Goal: Task Accomplishment & Management: Manage account settings

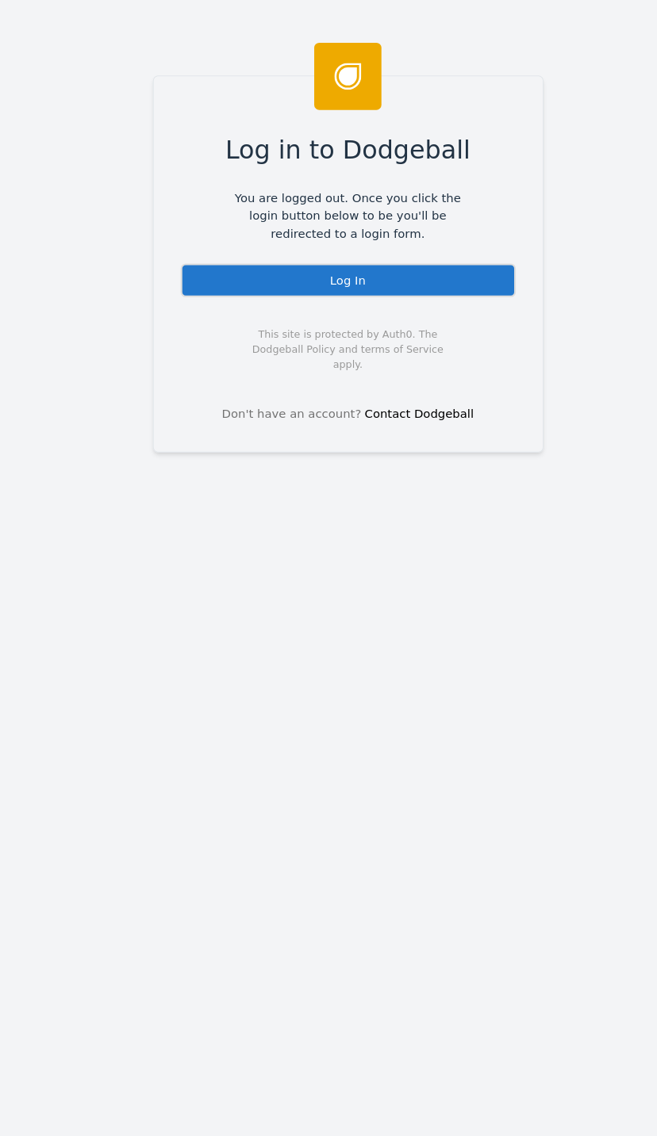
click at [47, 97] on div "Log in to Dodgeball You are logged out. Once you click the login button below t…" at bounding box center [328, 568] width 657 height 1136
click at [376, 265] on div "Log In" at bounding box center [329, 265] width 316 height 32
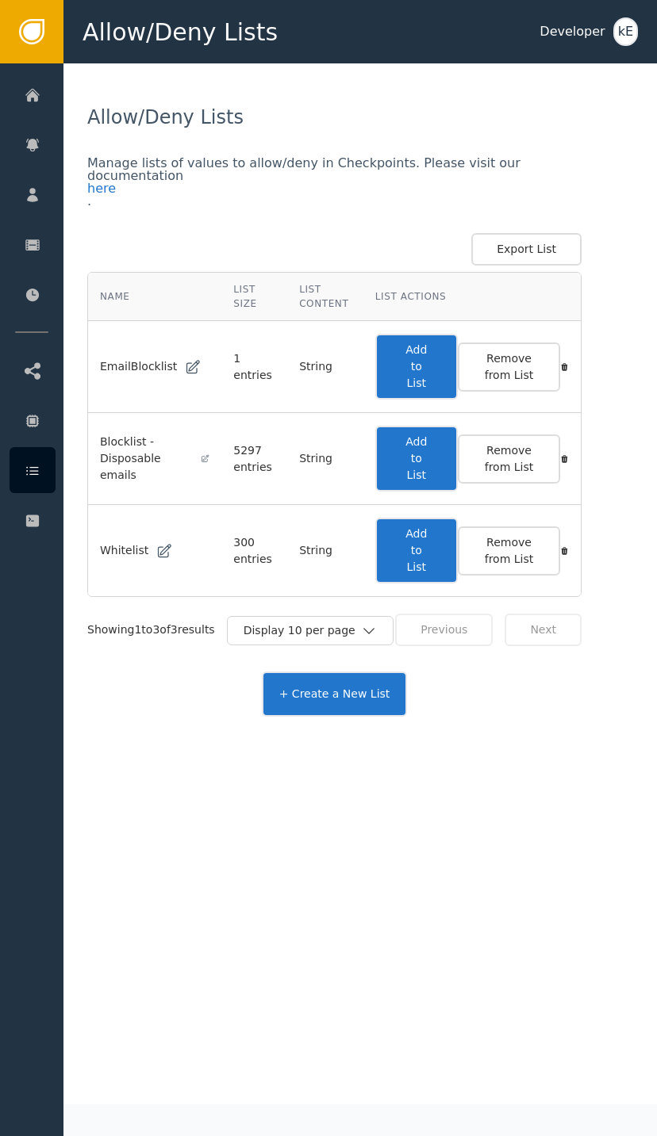
click at [56, 95] on link "Home" at bounding box center [124, 94] width 228 height 46
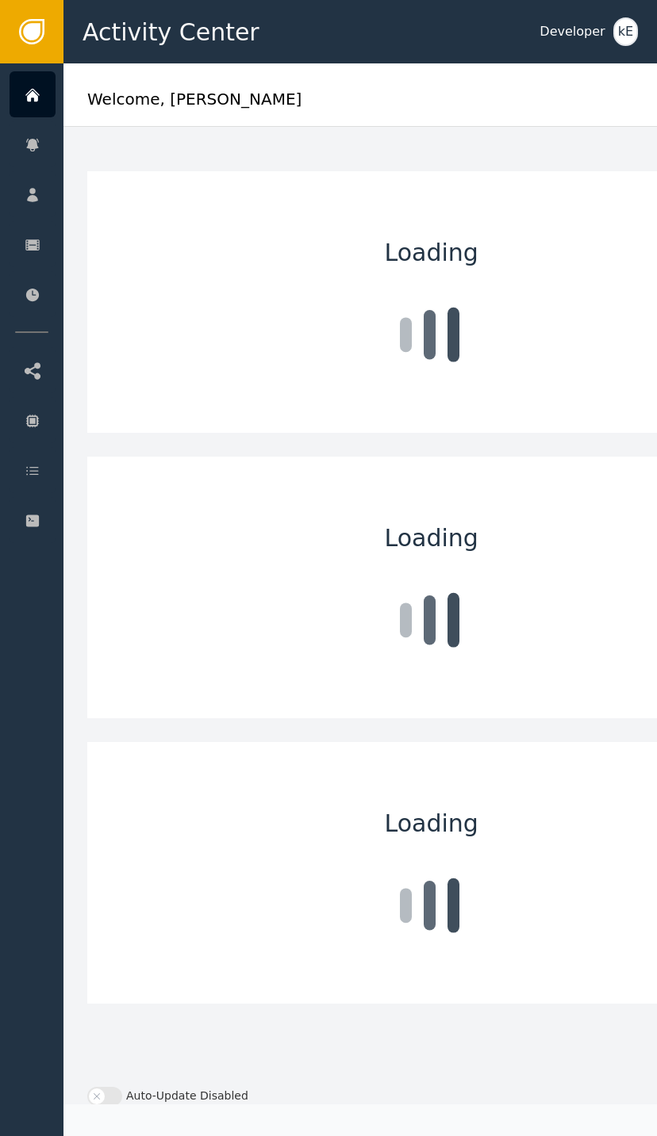
click at [178, 194] on div "Customers" at bounding box center [154, 194] width 167 height 44
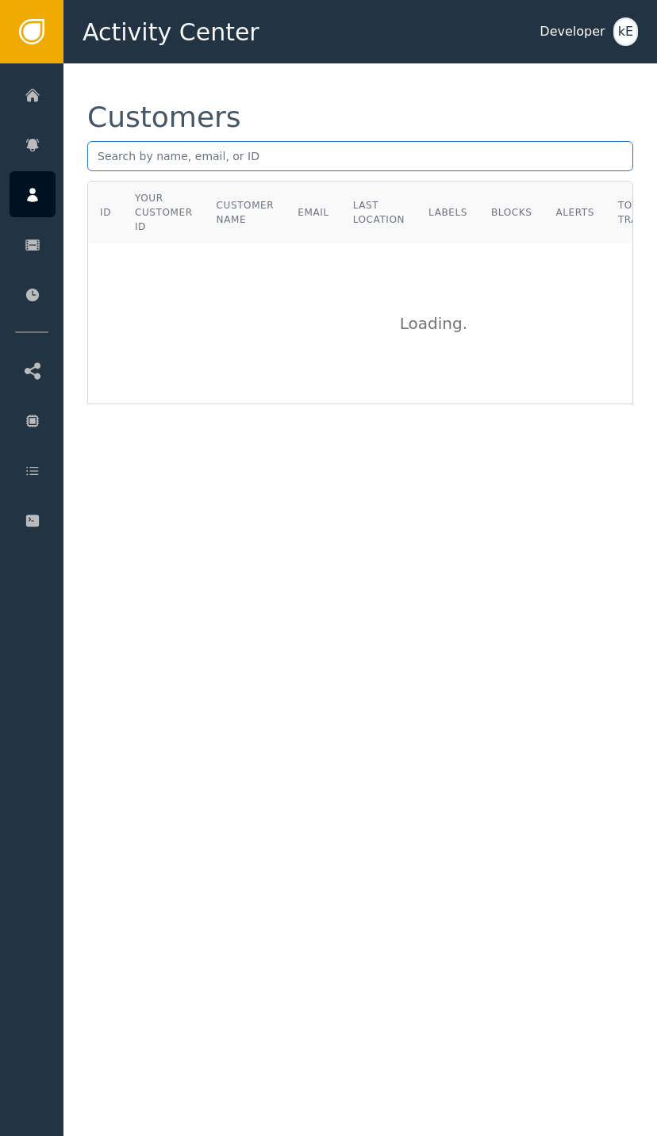
click at [204, 168] on input "text" at bounding box center [360, 156] width 546 height 30
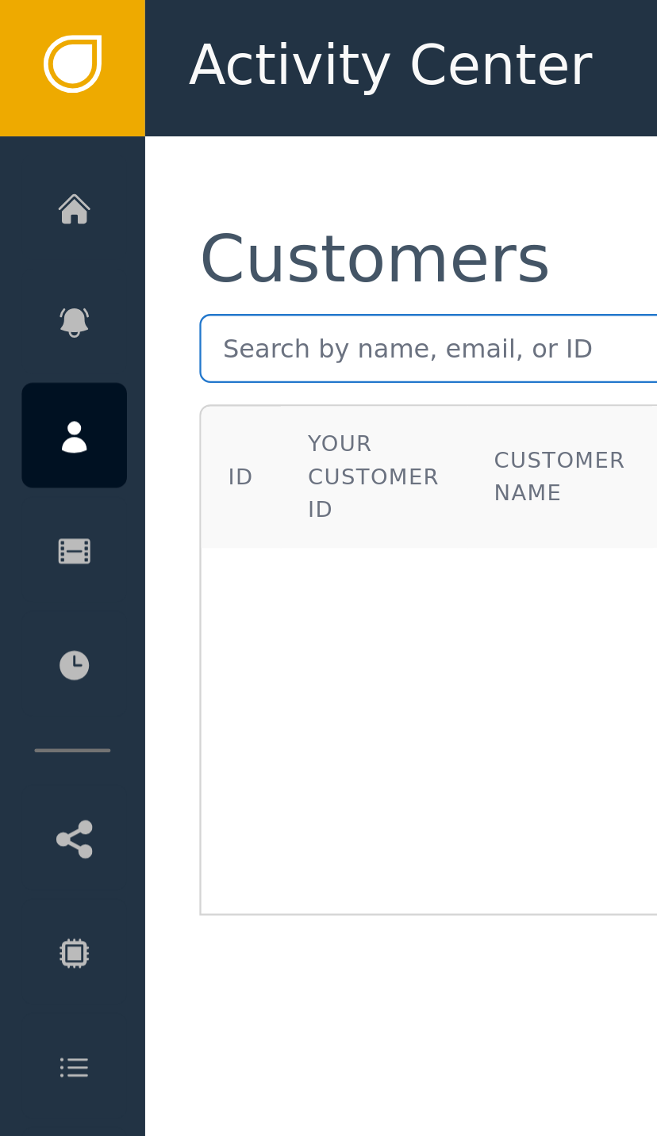
paste input "mailto:[EMAIL_ADDRESS][DOMAIN_NAME]"
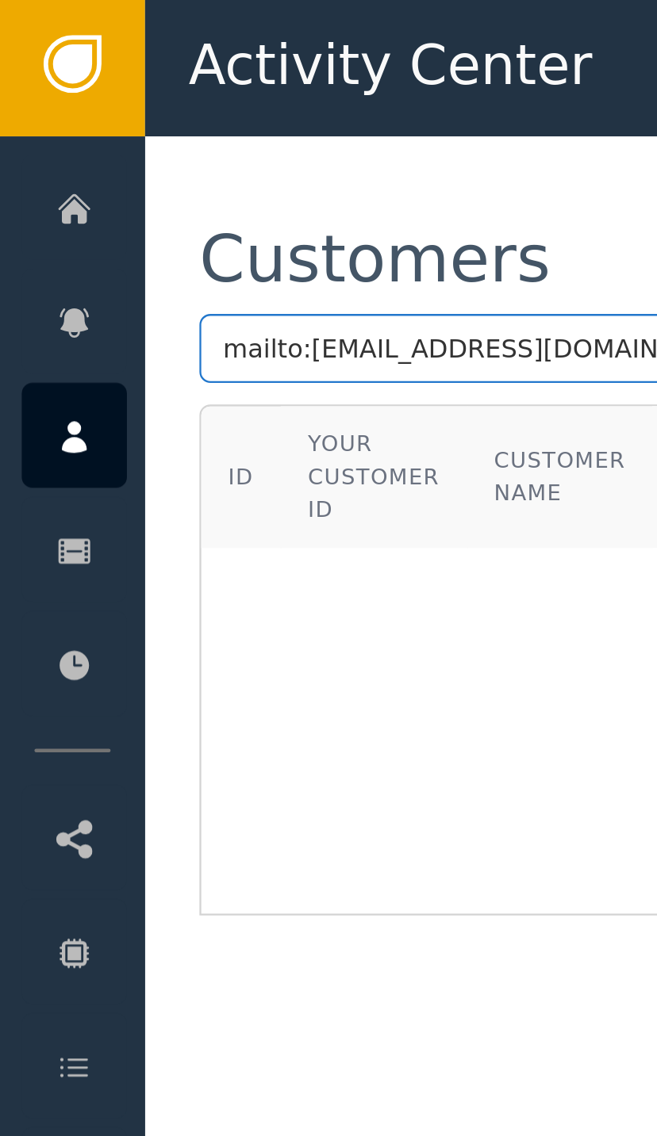
click at [132, 153] on input "mailto:[EMAIL_ADDRESS][DOMAIN_NAME]" at bounding box center [360, 156] width 546 height 30
type input "[EMAIL_ADDRESS][DOMAIN_NAME]"
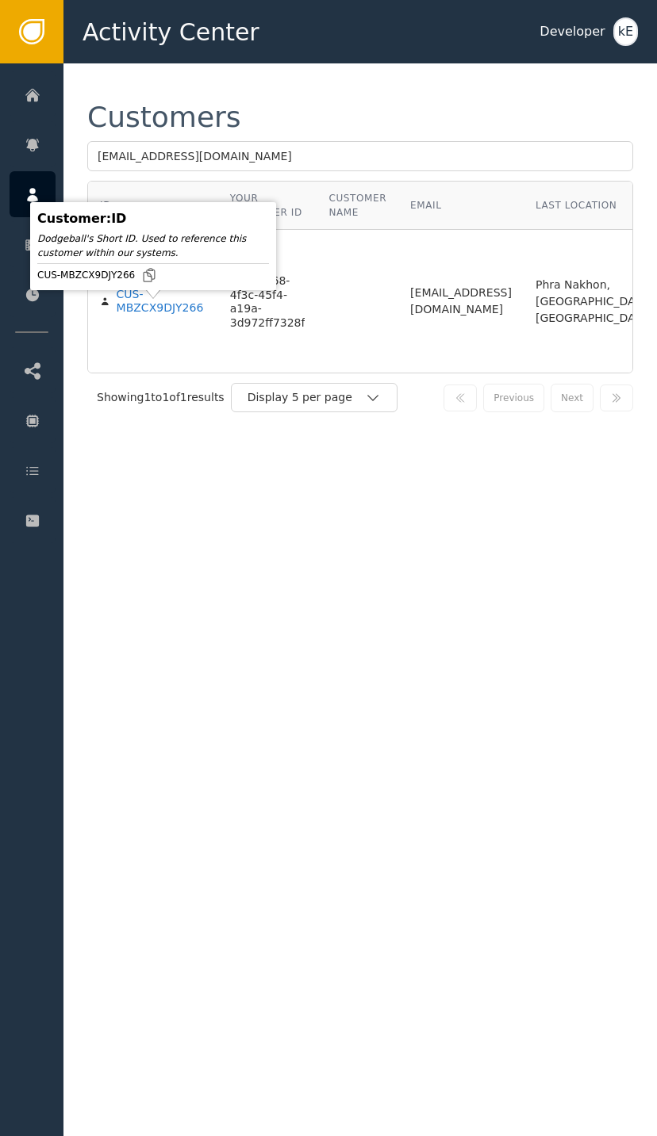
click at [174, 316] on div "CUS-MBZCX9DJY266" at bounding box center [162, 302] width 90 height 28
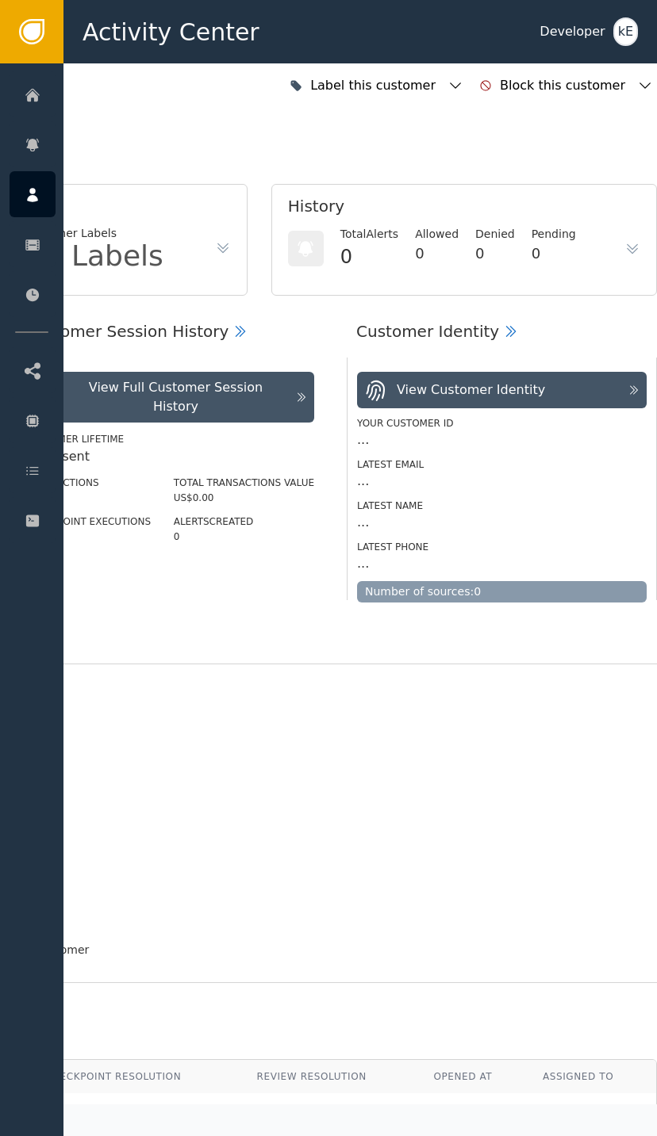
scroll to position [0, 425]
click at [463, 86] on icon "button" at bounding box center [455, 86] width 16 height 16
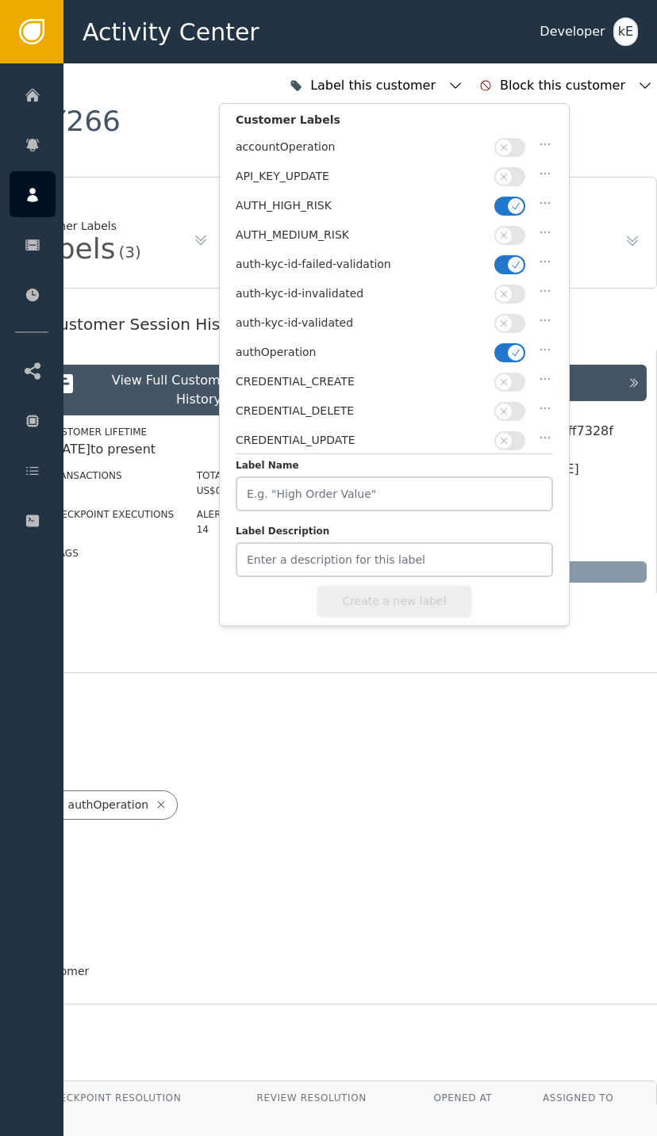
click at [513, 201] on icon "button" at bounding box center [515, 206] width 11 height 11
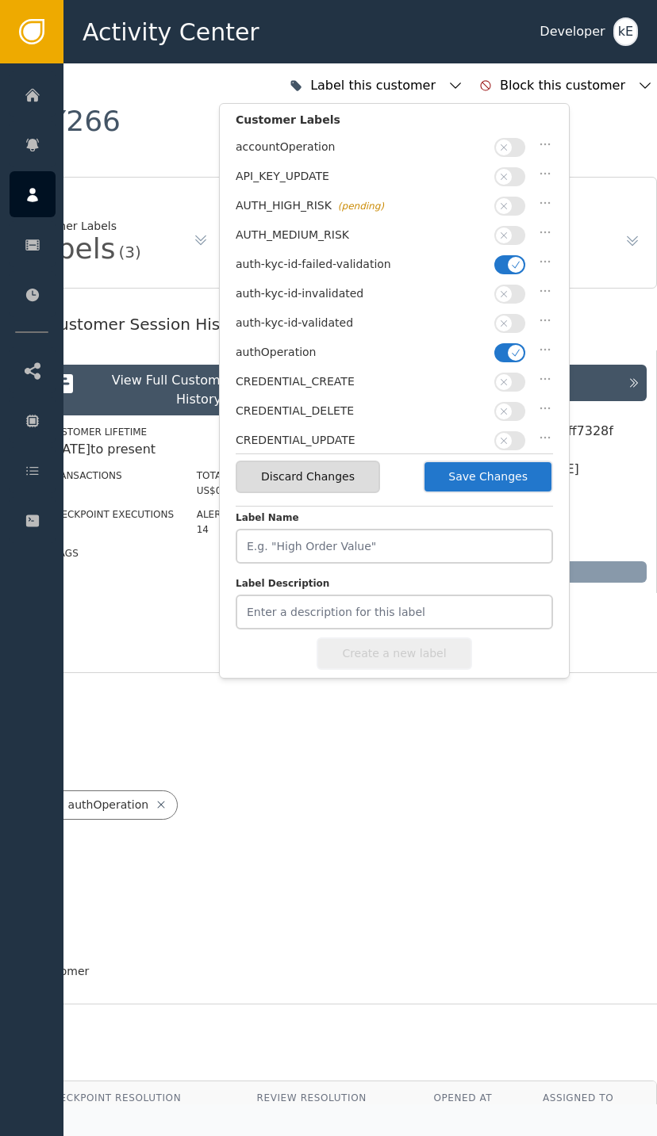
click at [512, 266] on span "button" at bounding box center [516, 265] width 16 height 16
click at [507, 325] on span "button" at bounding box center [504, 324] width 16 height 16
click at [504, 474] on button "Save Changes" at bounding box center [488, 477] width 130 height 33
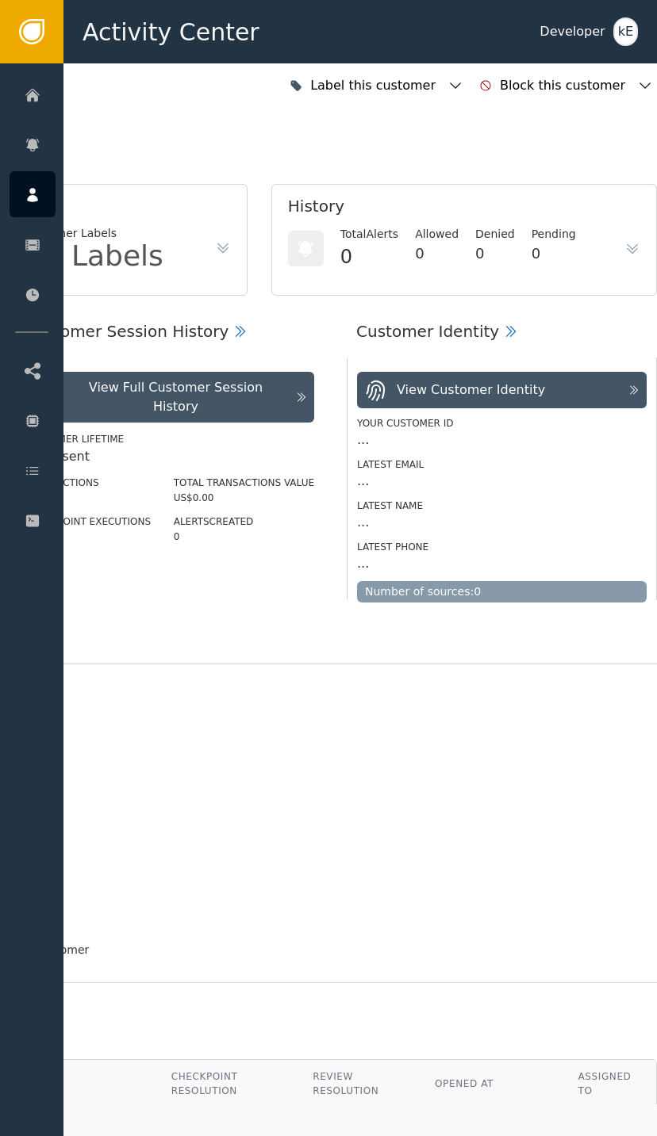
click at [44, 479] on div at bounding box center [33, 470] width 46 height 46
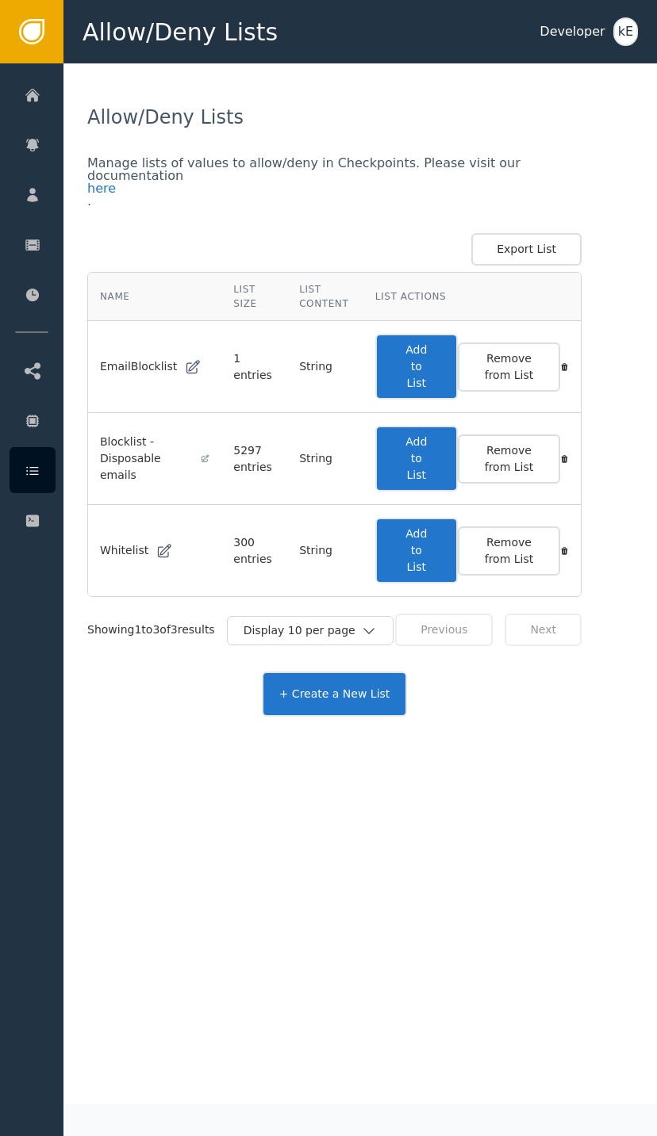
click at [443, 557] on button "Add to List" at bounding box center [416, 551] width 82 height 66
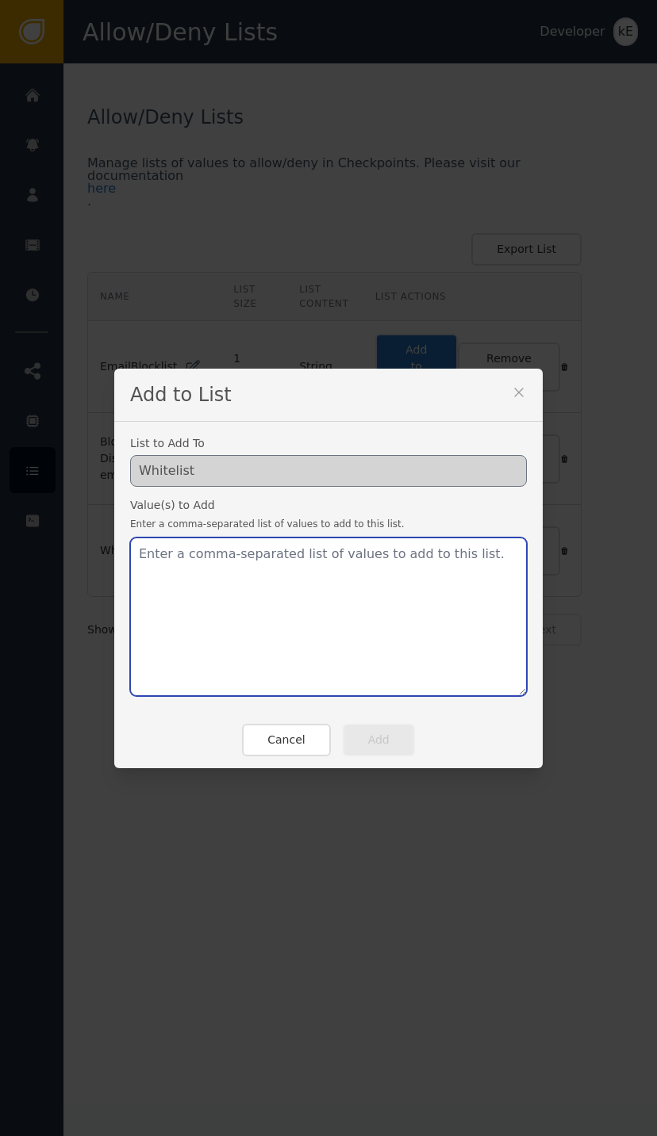
click at [234, 576] on textarea at bounding box center [328, 617] width 397 height 159
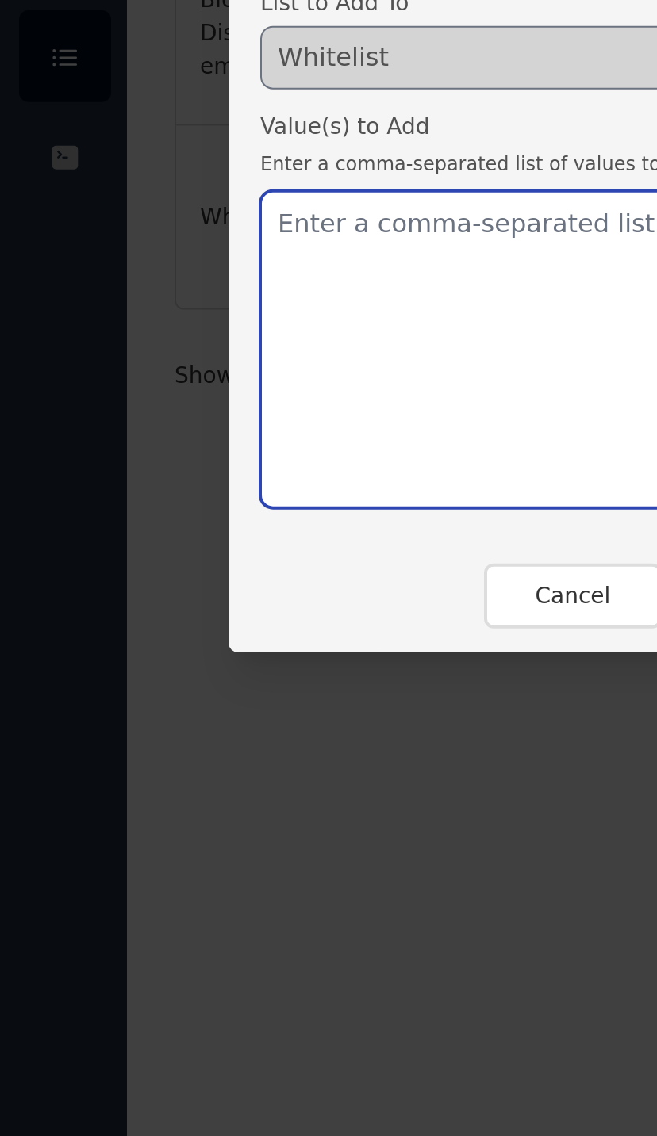
click at [175, 538] on textarea at bounding box center [328, 617] width 397 height 159
paste textarea "mailto:[EMAIL_ADDRESS][DOMAIN_NAME]"
click at [176, 538] on textarea "mailto:[EMAIL_ADDRESS][DOMAIN_NAME]" at bounding box center [328, 617] width 397 height 159
type textarea "[EMAIL_ADDRESS][DOMAIN_NAME]"
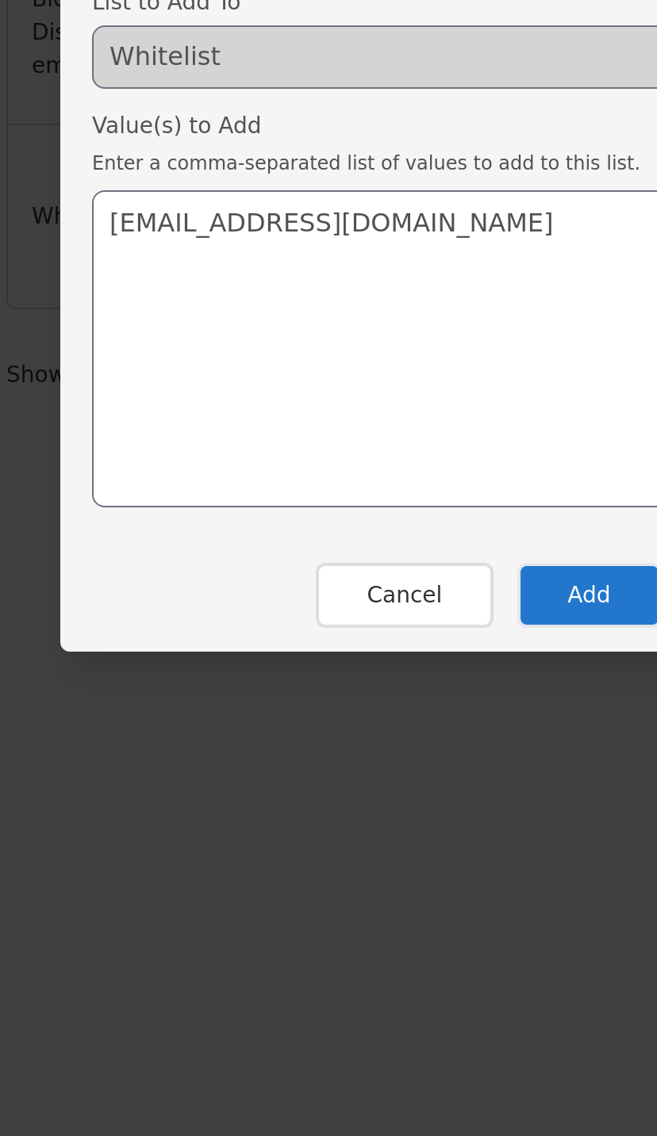
click at [343, 724] on button "Add" at bounding box center [379, 740] width 72 height 33
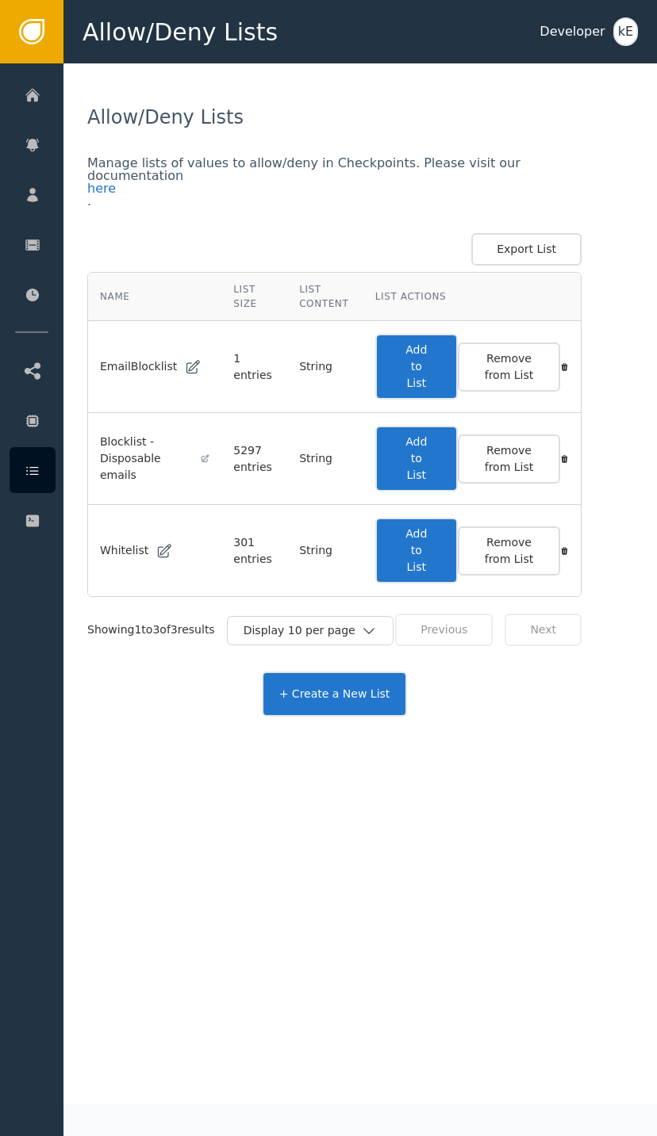
click at [52, 83] on div at bounding box center [33, 94] width 46 height 46
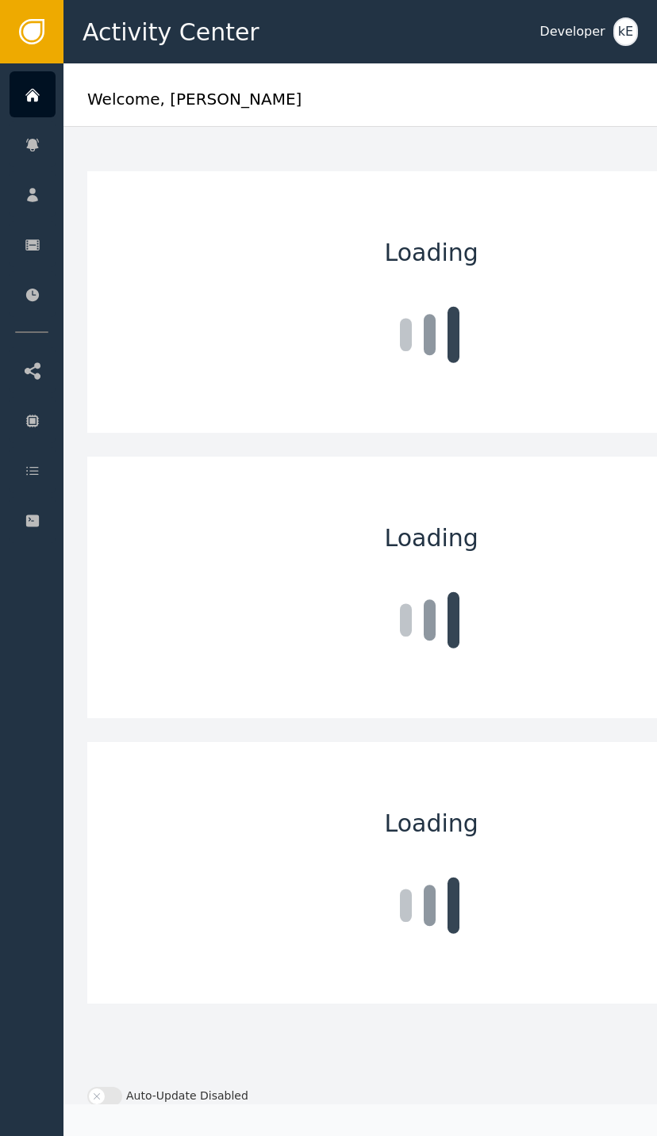
click at [174, 209] on div "Customers" at bounding box center [154, 194] width 167 height 44
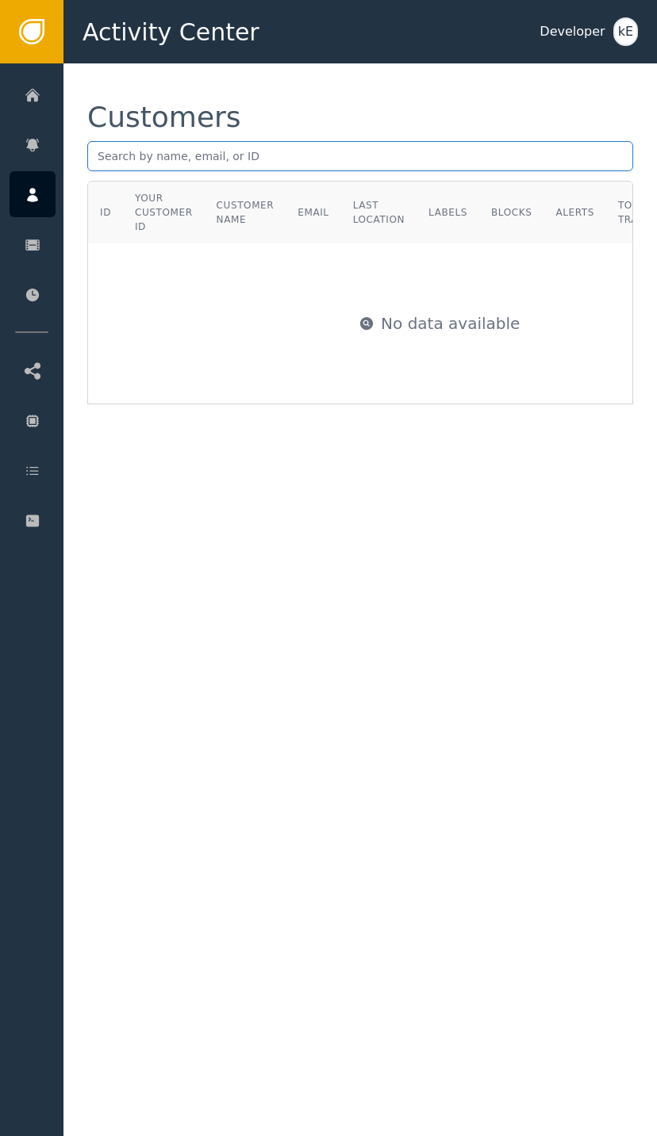
click at [200, 167] on input "text" at bounding box center [360, 156] width 546 height 30
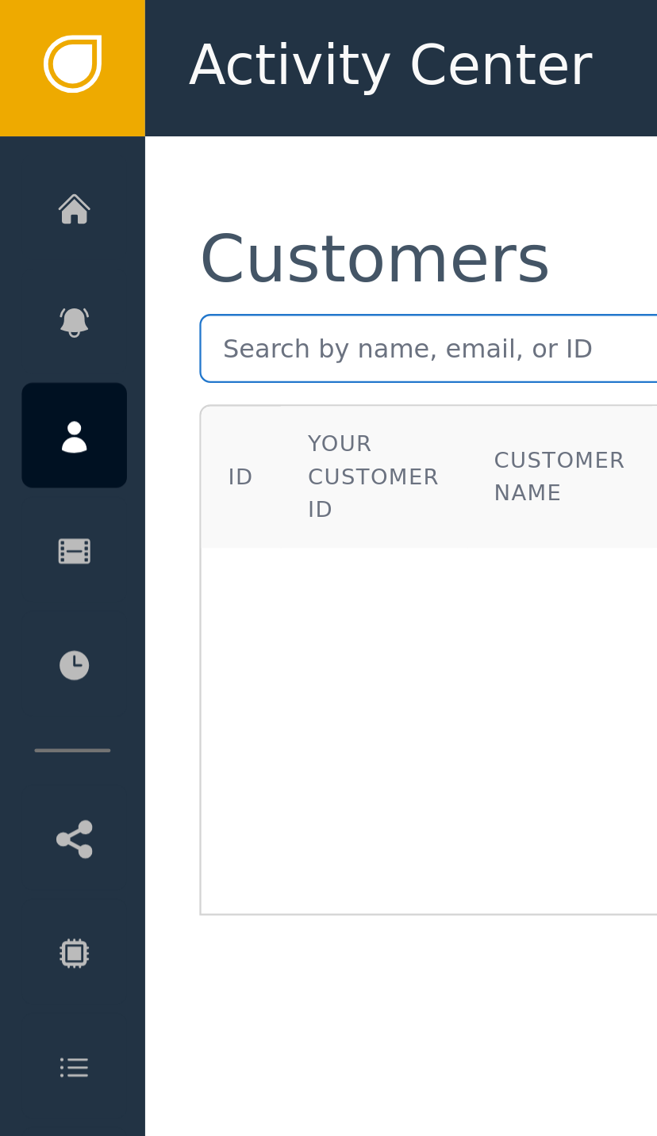
click at [125, 159] on input "text" at bounding box center [360, 156] width 546 height 30
paste input "mailto:[PERSON_NAME][EMAIL_ADDRESS][PERSON_NAME][DOMAIN_NAME]"
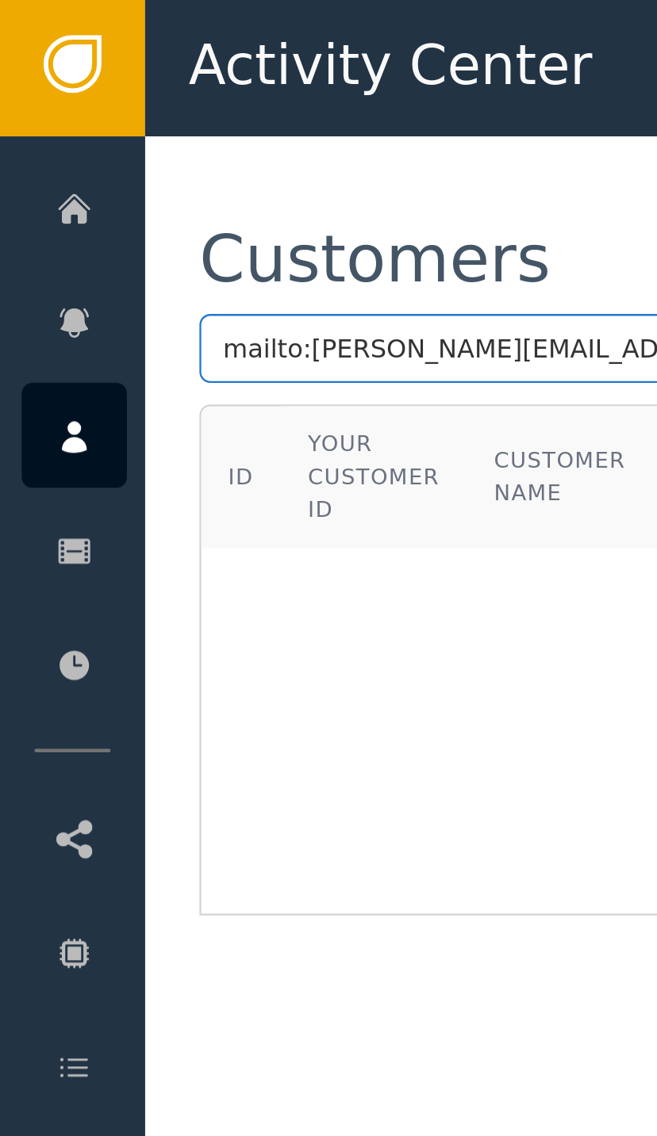
click at [142, 151] on input "mailto:[PERSON_NAME][EMAIL_ADDRESS][PERSON_NAME][DOMAIN_NAME]" at bounding box center [360, 156] width 546 height 30
click at [113, 155] on input "mailto:[PERSON_NAME][EMAIL_ADDRESS][PERSON_NAME][DOMAIN_NAME]" at bounding box center [360, 156] width 546 height 30
type input "[PERSON_NAME][EMAIL_ADDRESS][PERSON_NAME][DOMAIN_NAME]"
click at [109, 154] on input "[PERSON_NAME][EMAIL_ADDRESS][PERSON_NAME][DOMAIN_NAME]" at bounding box center [360, 156] width 546 height 30
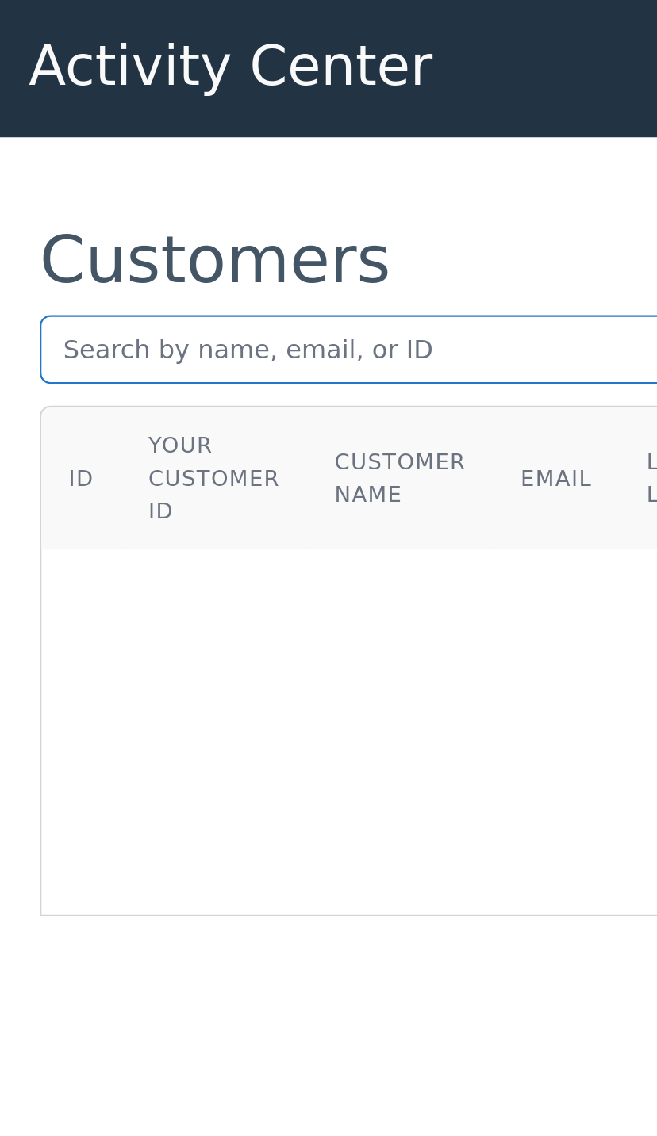
click at [87, 162] on input "text" at bounding box center [360, 156] width 546 height 30
paste input "[PERSON_NAME][EMAIL_ADDRESS][PERSON_NAME][DOMAIN_NAME]"
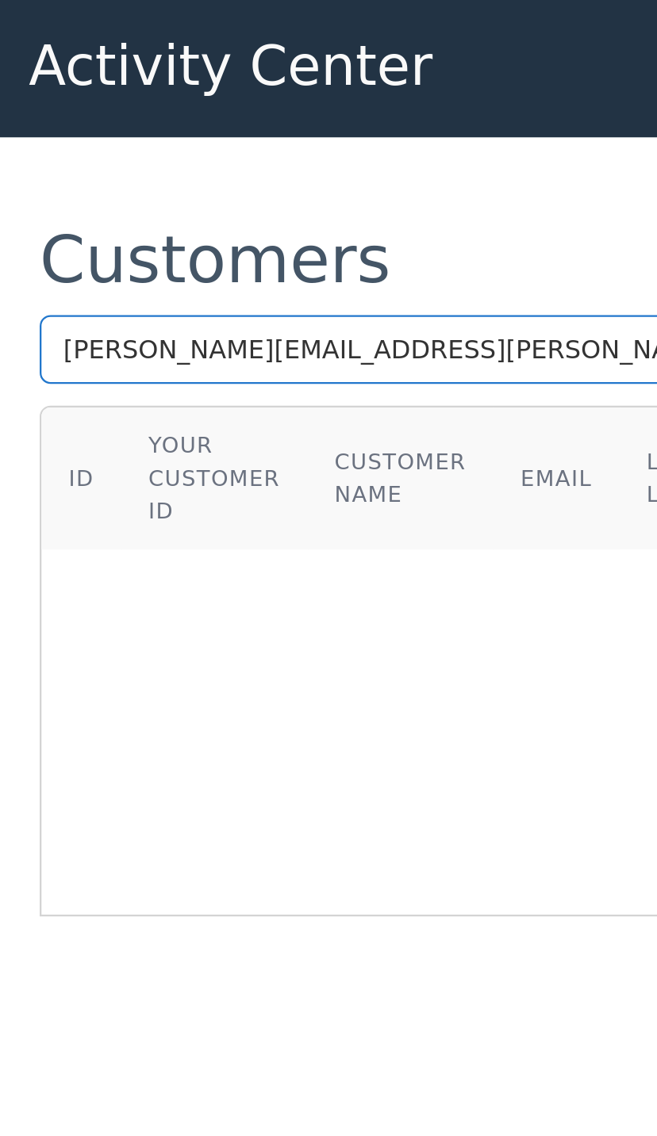
type input "[PERSON_NAME][EMAIL_ADDRESS][PERSON_NAME][DOMAIN_NAME]"
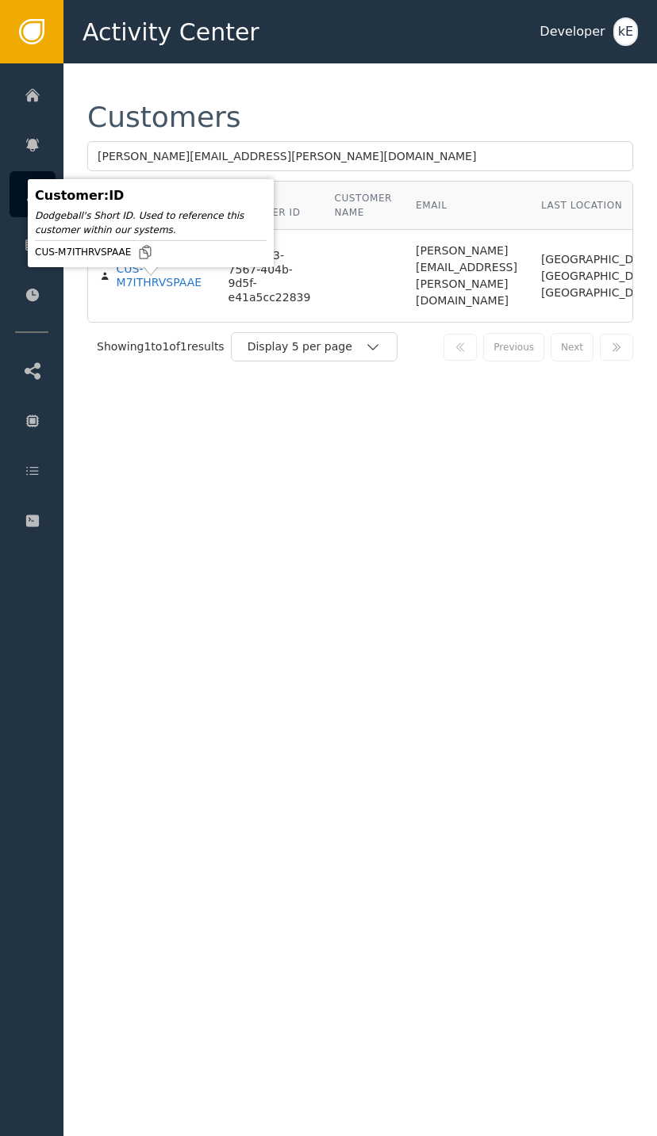
click at [159, 290] on div "CUS-M7ITHRVSPAAE" at bounding box center [161, 276] width 88 height 28
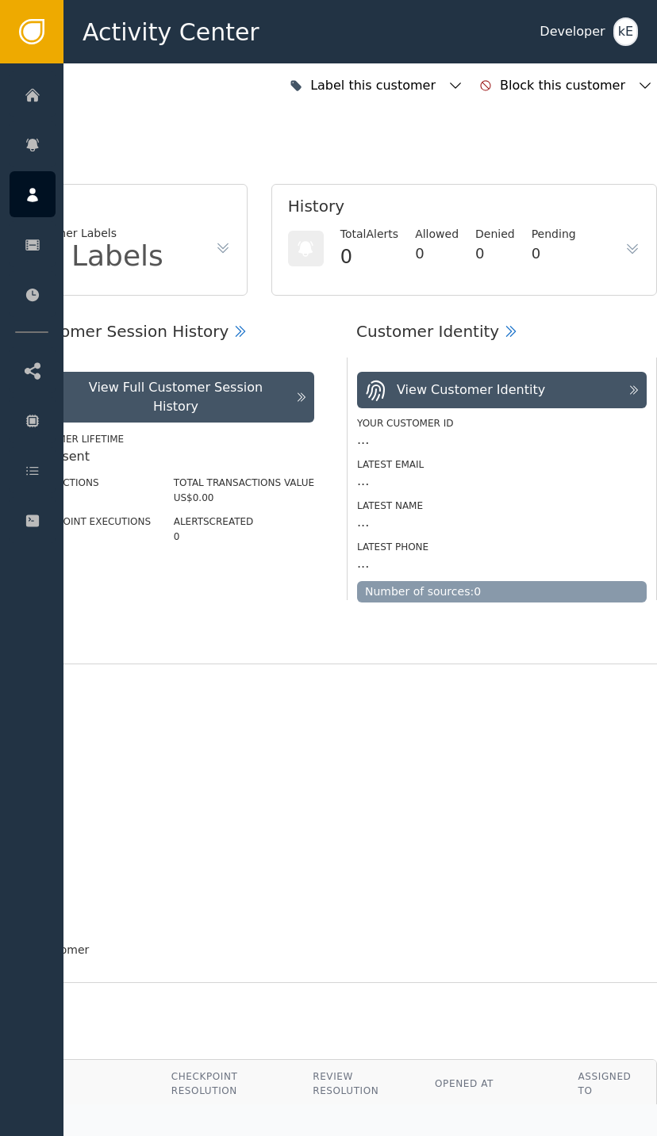
scroll to position [0, 425]
click at [463, 93] on icon "button" at bounding box center [455, 86] width 16 height 16
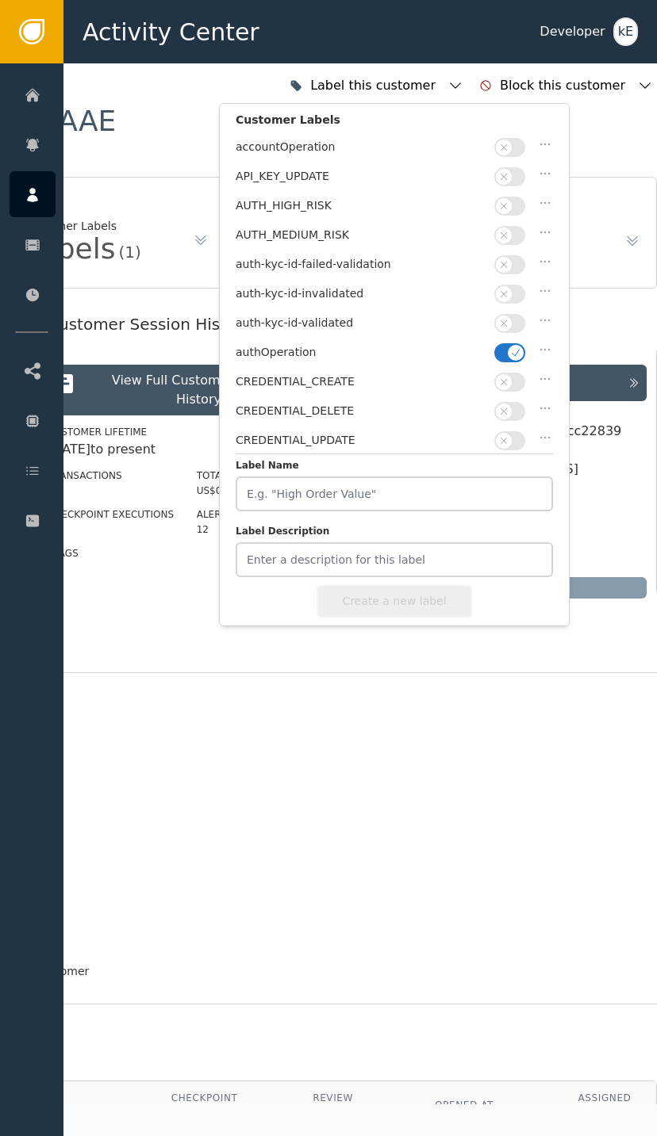
click at [498, 324] on span "button" at bounding box center [504, 324] width 16 height 16
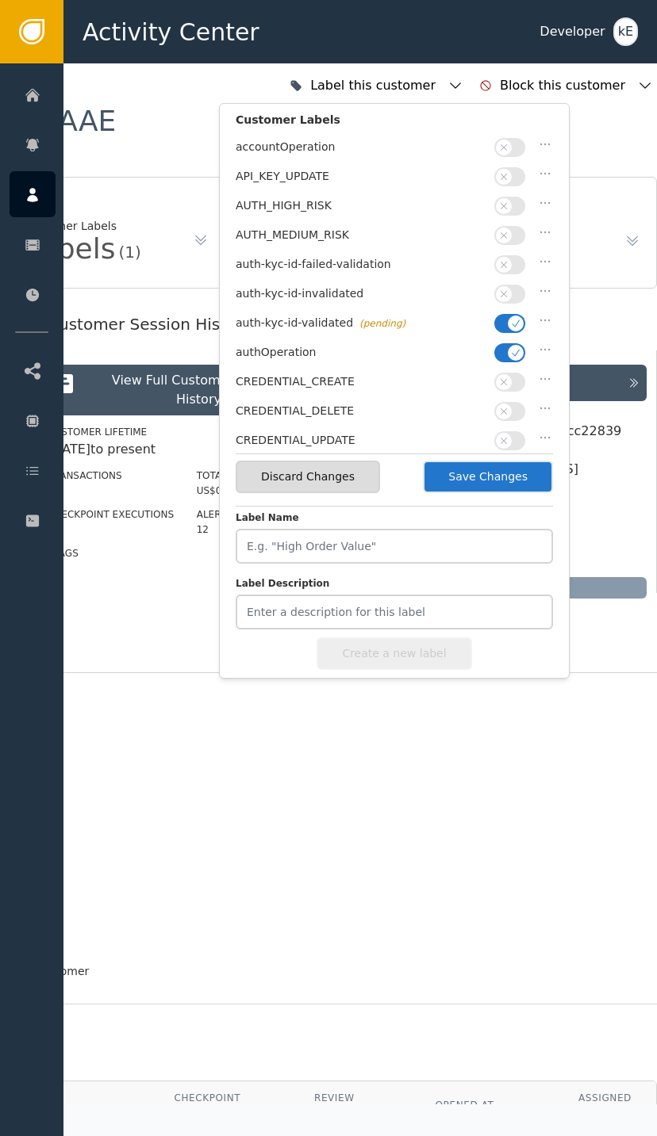
click at [493, 480] on button "Save Changes" at bounding box center [488, 477] width 130 height 33
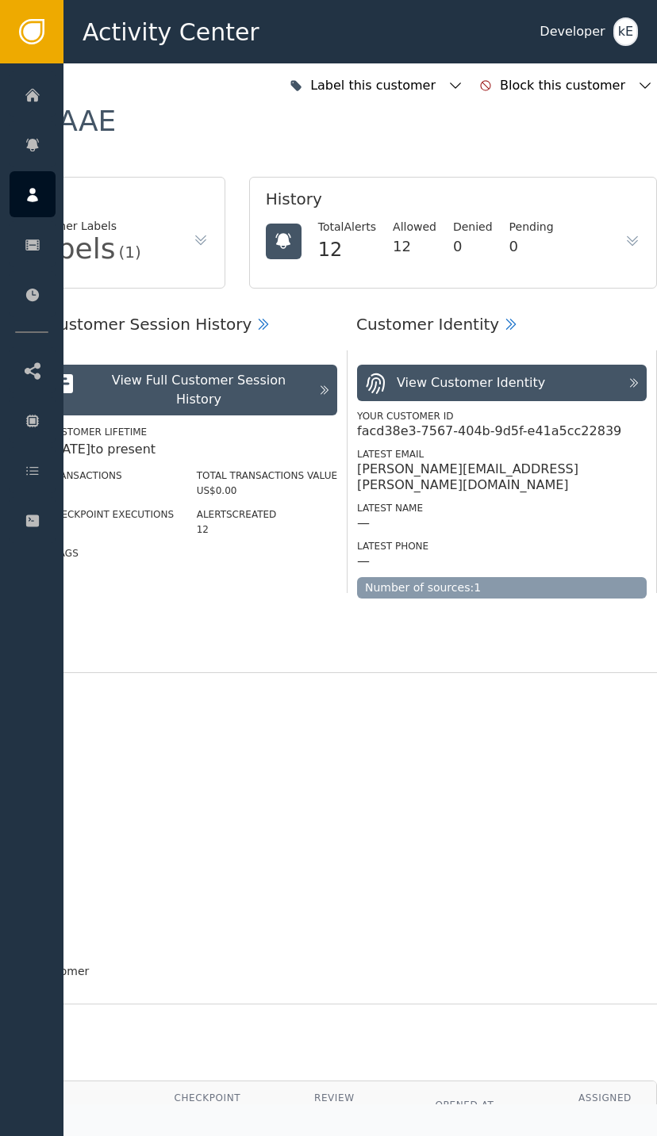
click at [58, 481] on link "Allow/Deny Lists" at bounding box center [124, 470] width 228 height 46
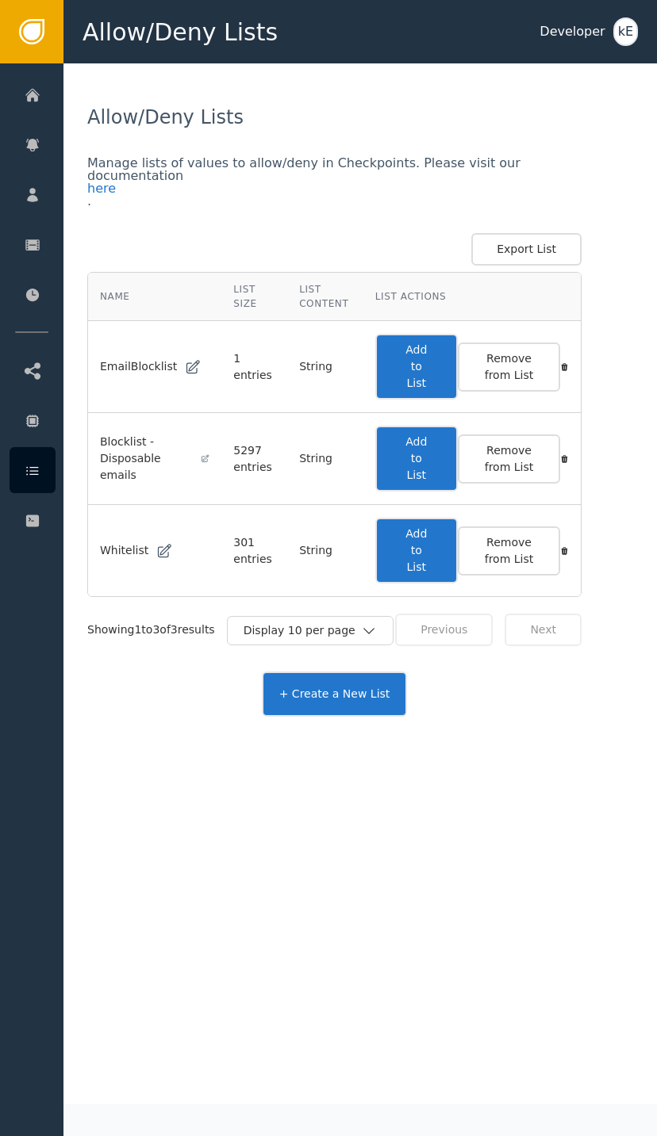
click at [432, 558] on button "Add to List" at bounding box center [416, 551] width 82 height 66
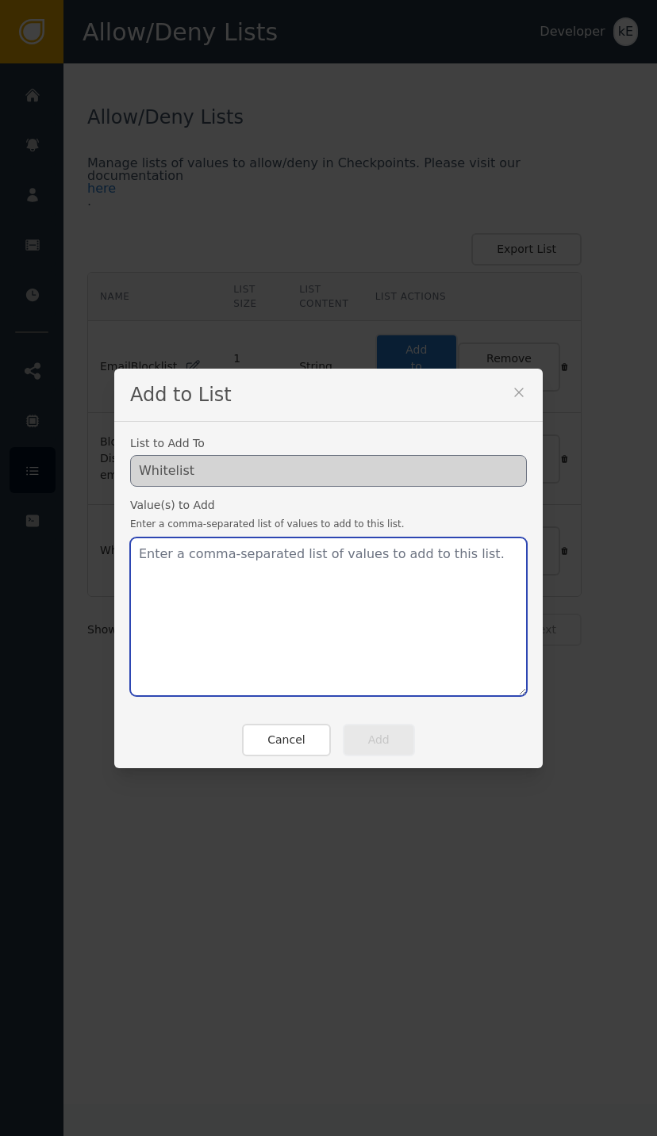
click at [264, 592] on textarea at bounding box center [328, 617] width 397 height 159
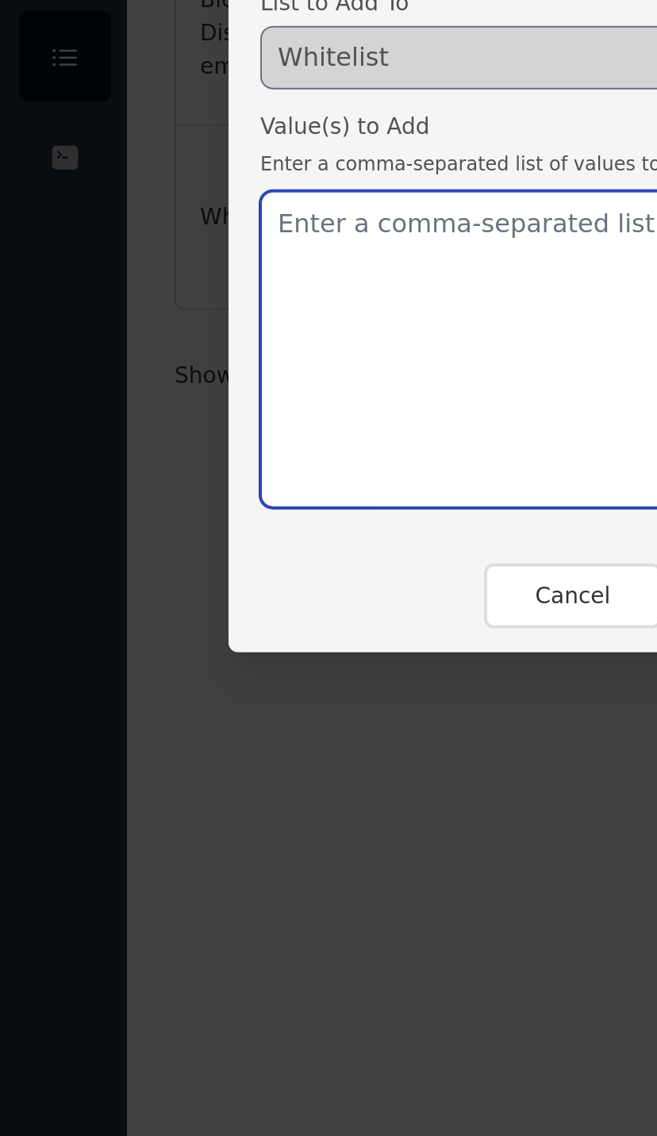
click at [180, 538] on textarea at bounding box center [328, 617] width 397 height 159
paste textarea "[PERSON_NAME][EMAIL_ADDRESS][PERSON_NAME][DOMAIN_NAME]"
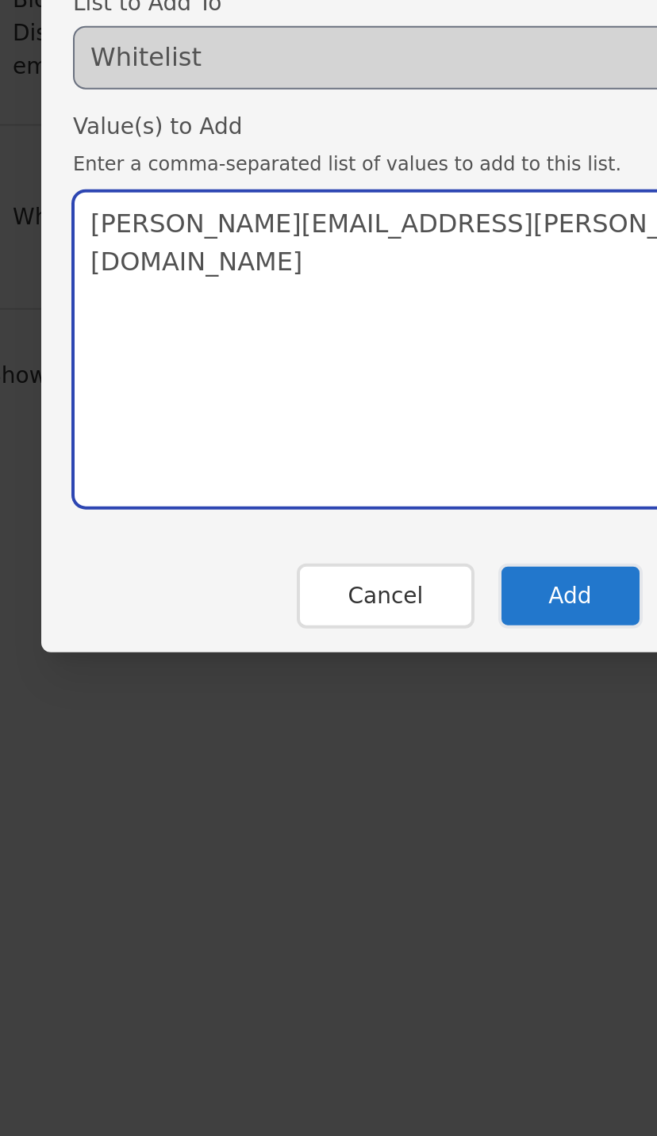
type textarea "[PERSON_NAME][EMAIL_ADDRESS][PERSON_NAME][DOMAIN_NAME]"
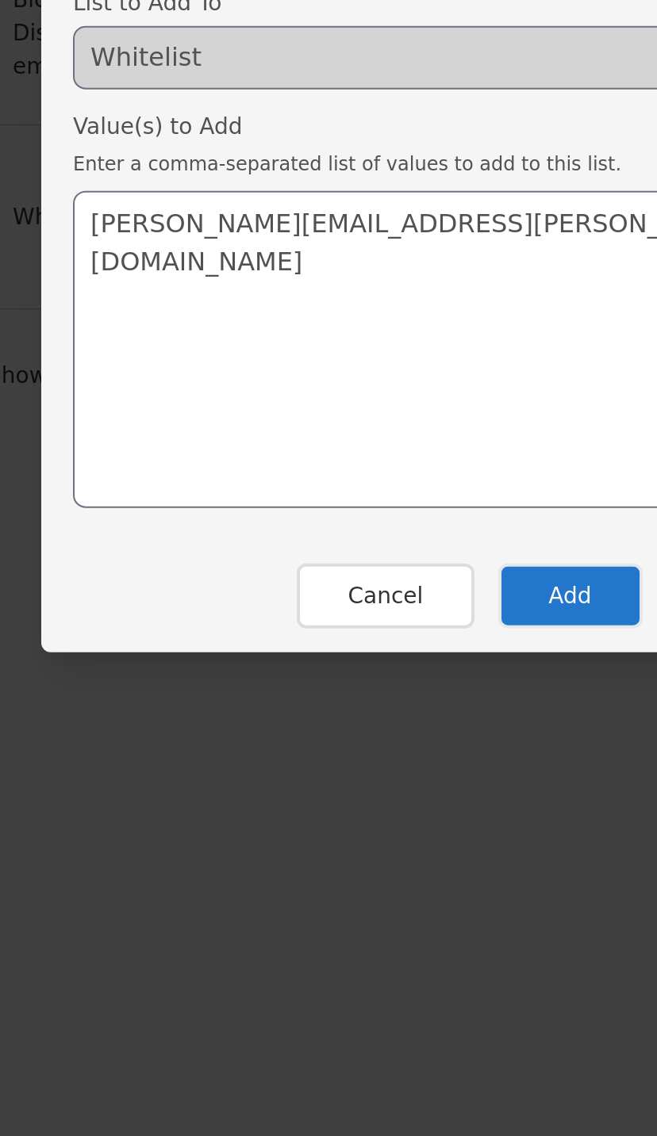
click at [343, 724] on button "Add" at bounding box center [379, 740] width 72 height 33
